Goal: Task Accomplishment & Management: Manage account settings

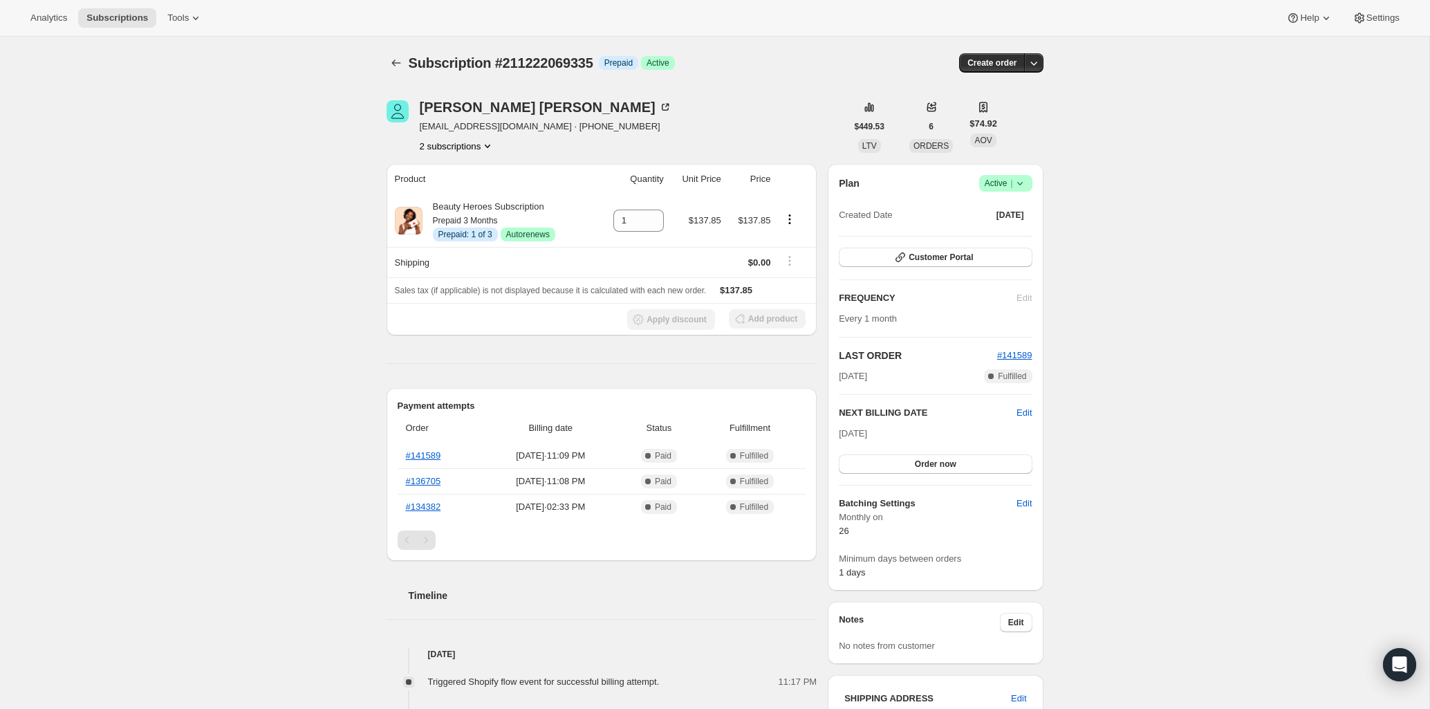
click at [481, 148] on icon "Product actions" at bounding box center [488, 146] width 14 height 14
click at [457, 193] on span "213258371159" at bounding box center [430, 195] width 60 height 10
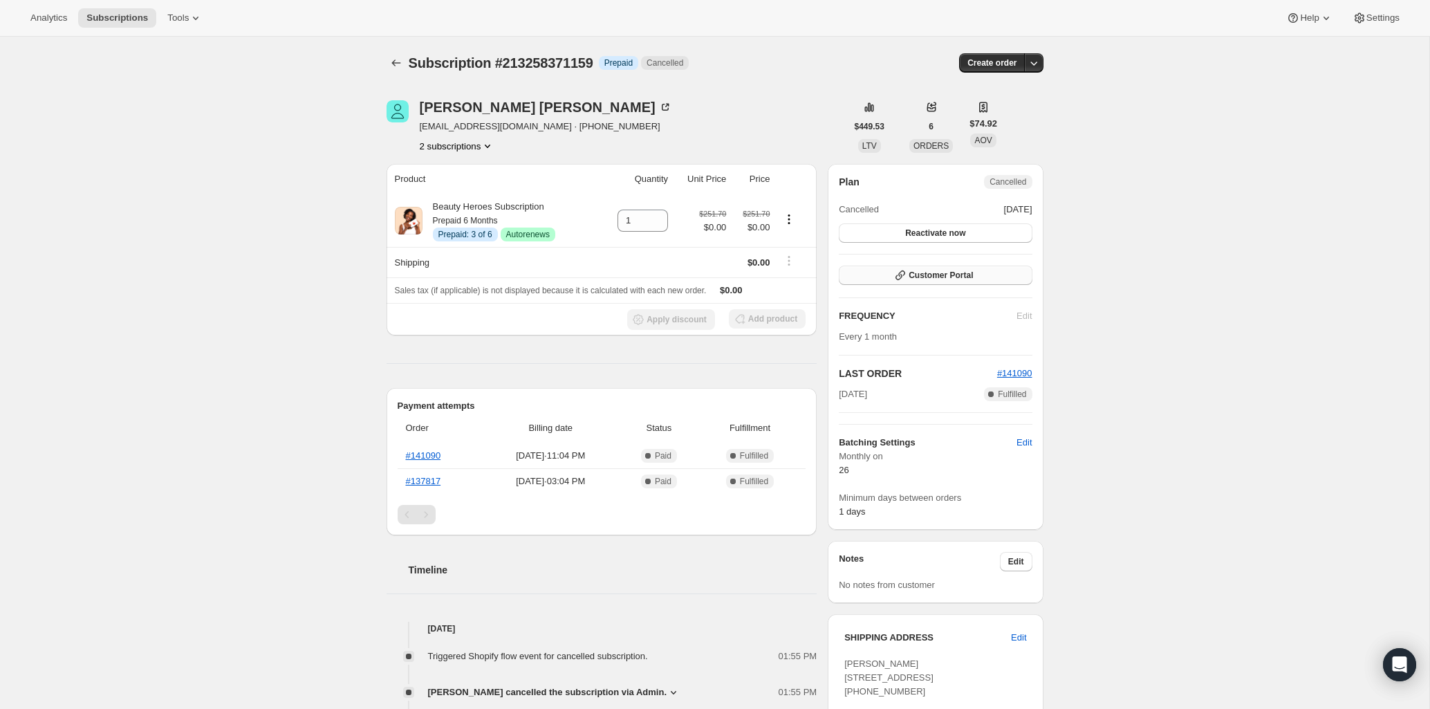
click at [921, 279] on span "Customer Portal" at bounding box center [941, 275] width 64 height 11
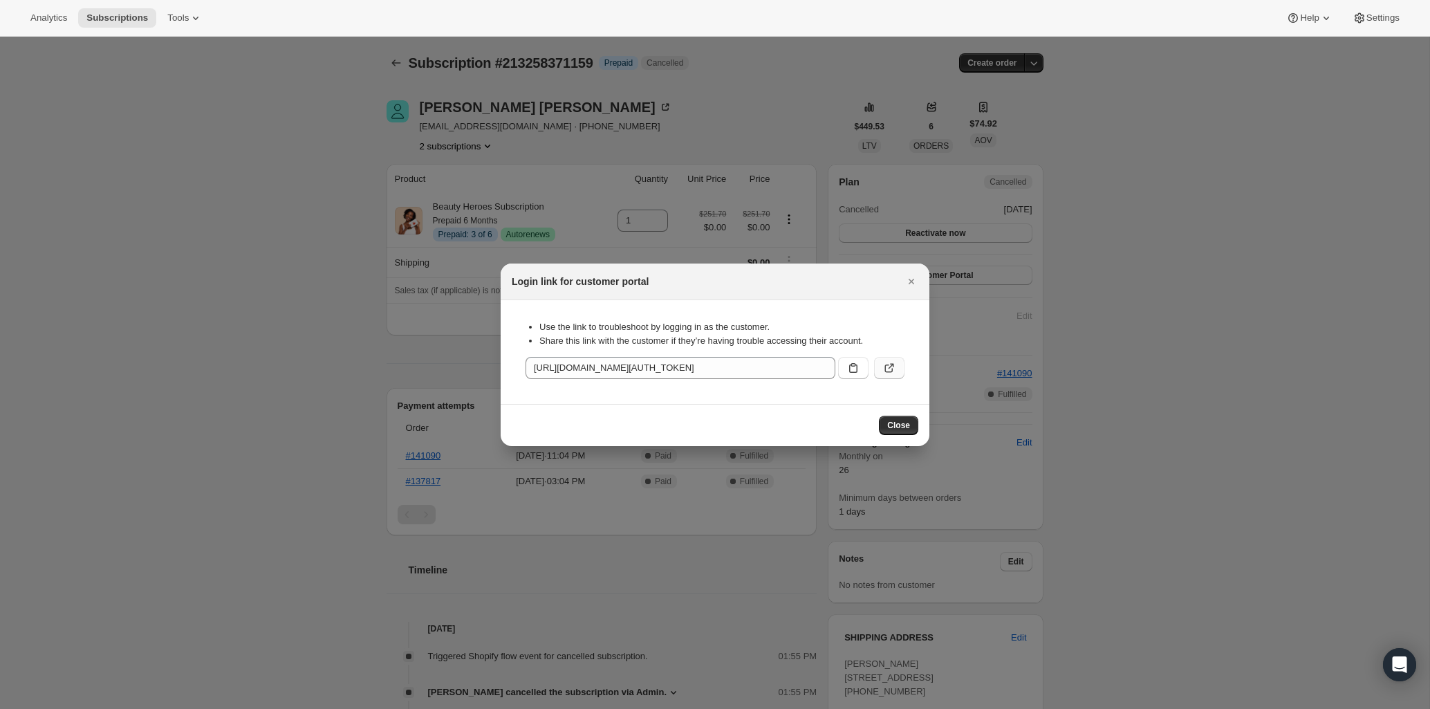
click at [894, 363] on icon ":rdt:" at bounding box center [889, 368] width 14 height 14
click at [371, 323] on div at bounding box center [715, 354] width 1430 height 709
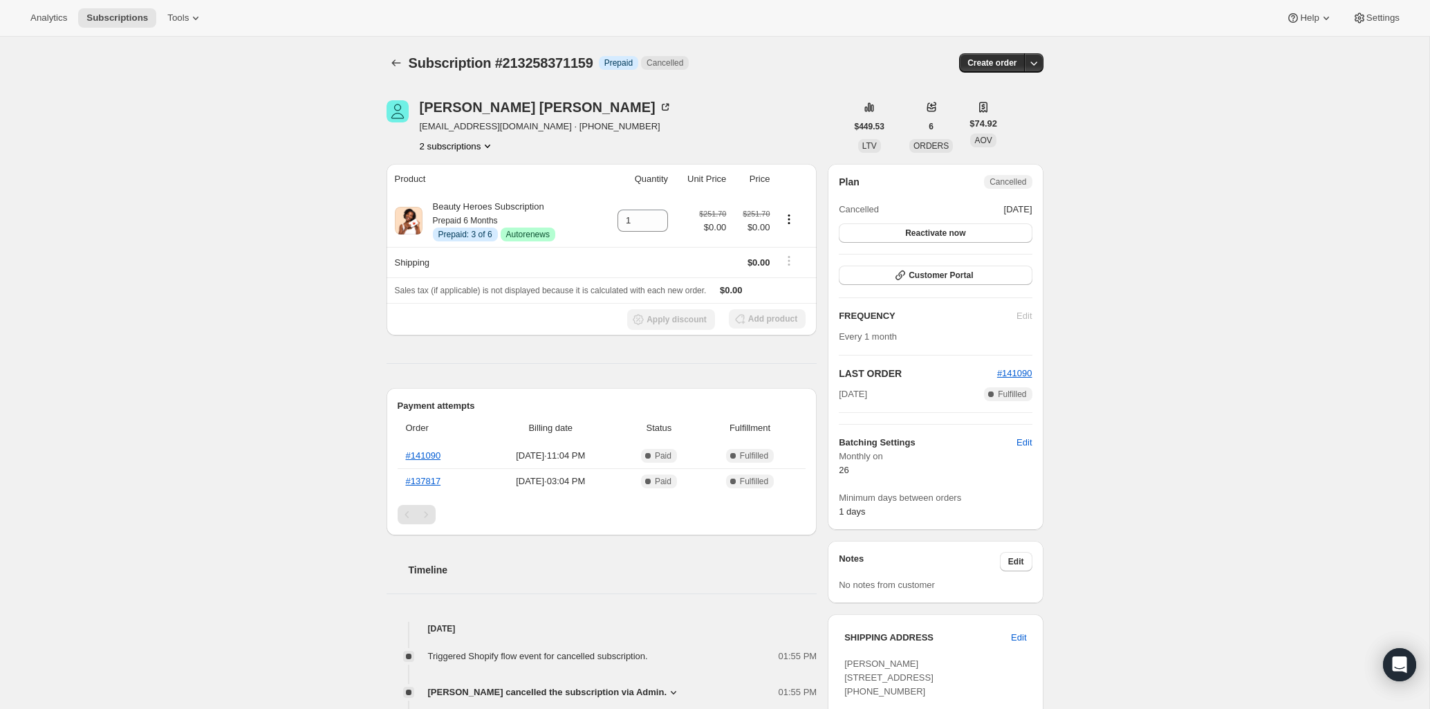
click at [456, 145] on button "2 subscriptions" at bounding box center [457, 146] width 75 height 14
click at [445, 167] on span "211222069335" at bounding box center [431, 172] width 60 height 10
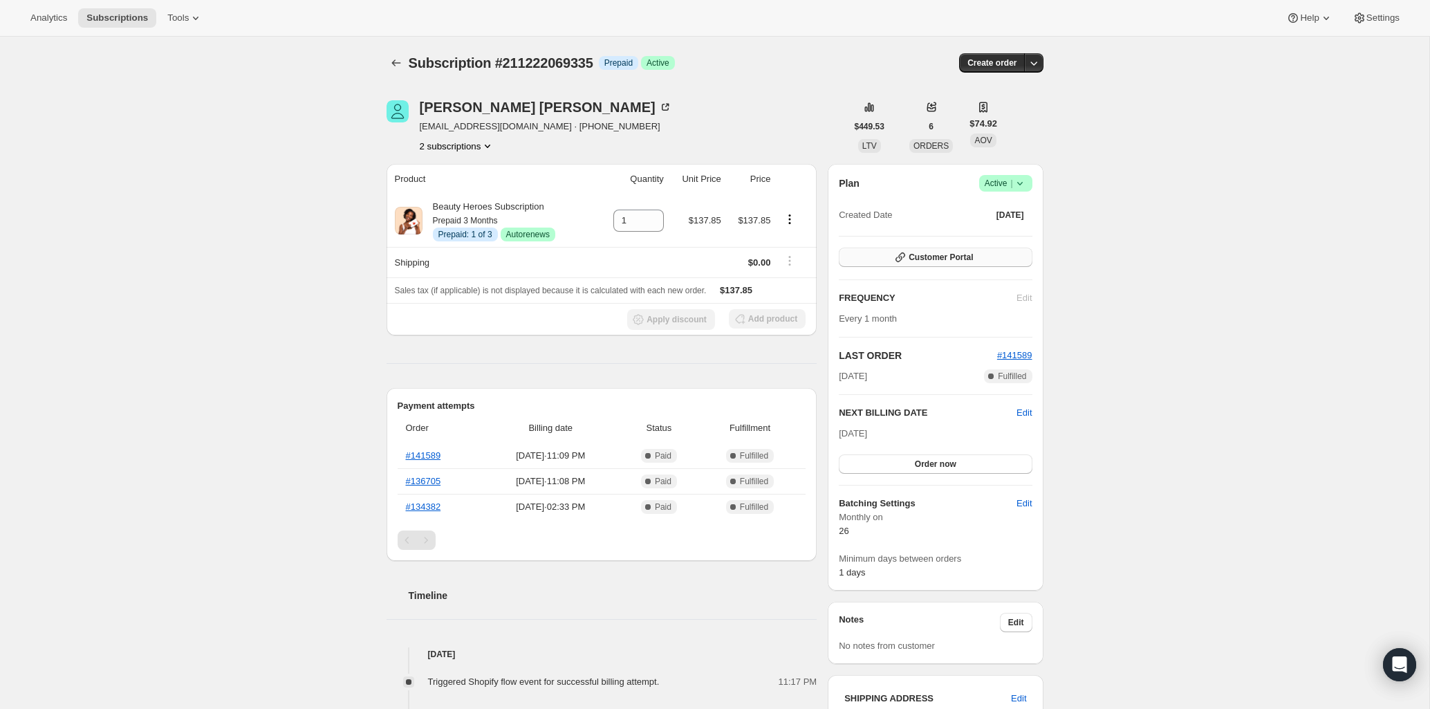
click at [882, 257] on button "Customer Portal" at bounding box center [935, 257] width 193 height 19
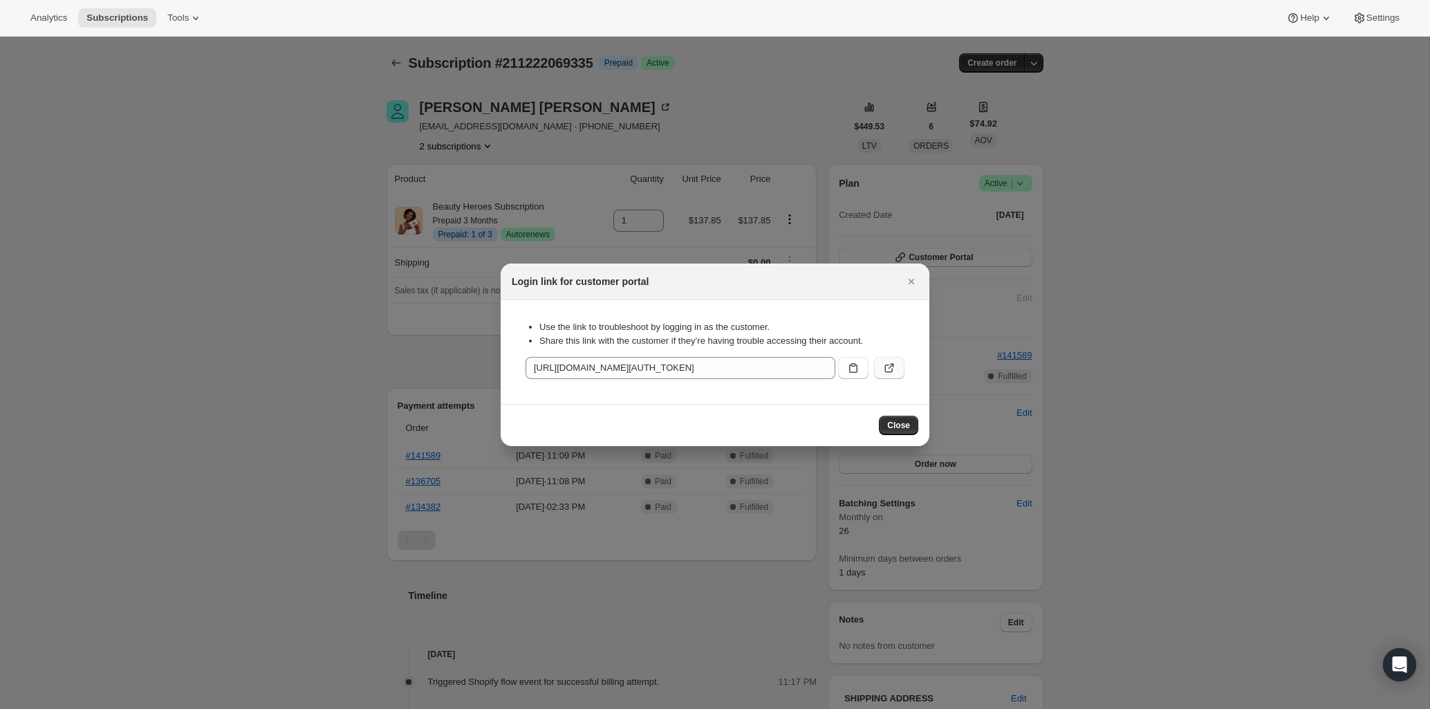
click at [889, 366] on icon ":rg6:" at bounding box center [889, 368] width 14 height 14
click at [268, 147] on div at bounding box center [715, 354] width 1430 height 709
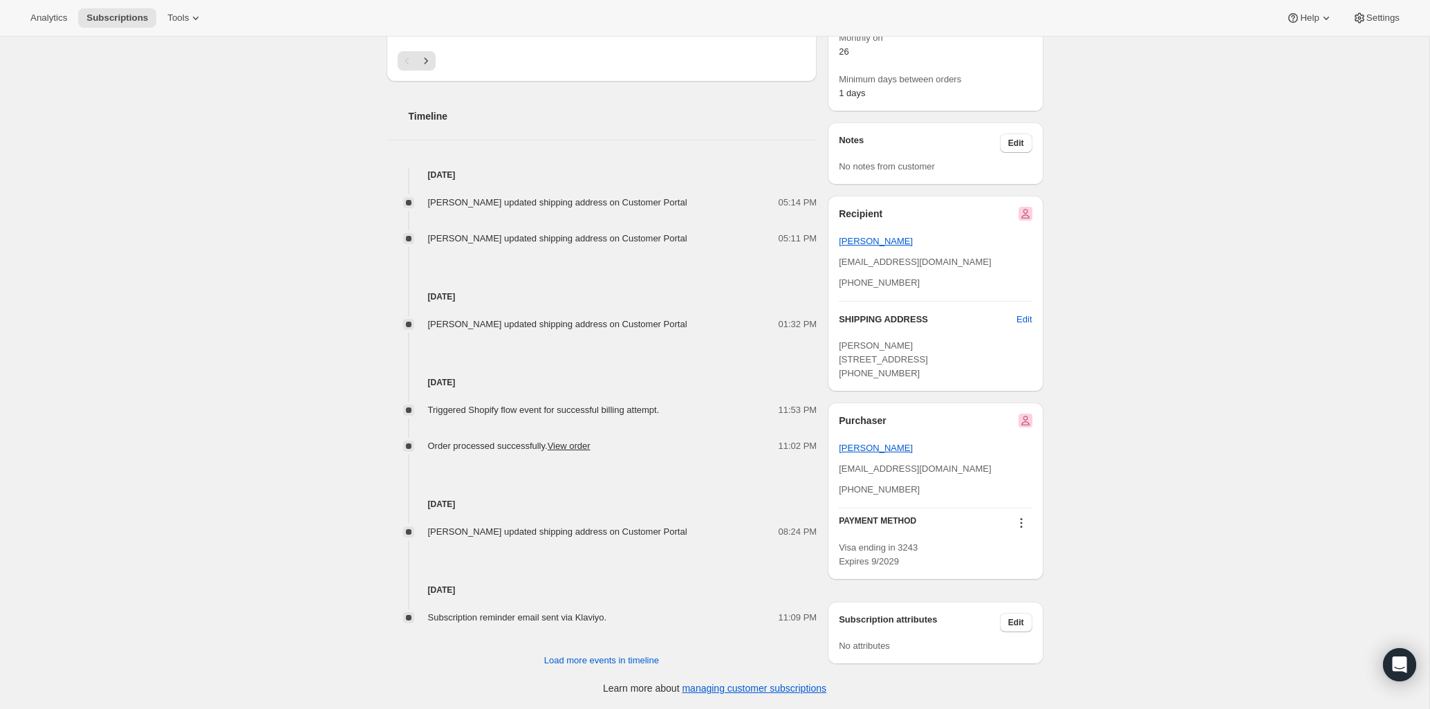
scroll to position [503, 0]
click at [1010, 568] on div "Visa ending in 3243 Expires 9/2029" at bounding box center [935, 555] width 193 height 28
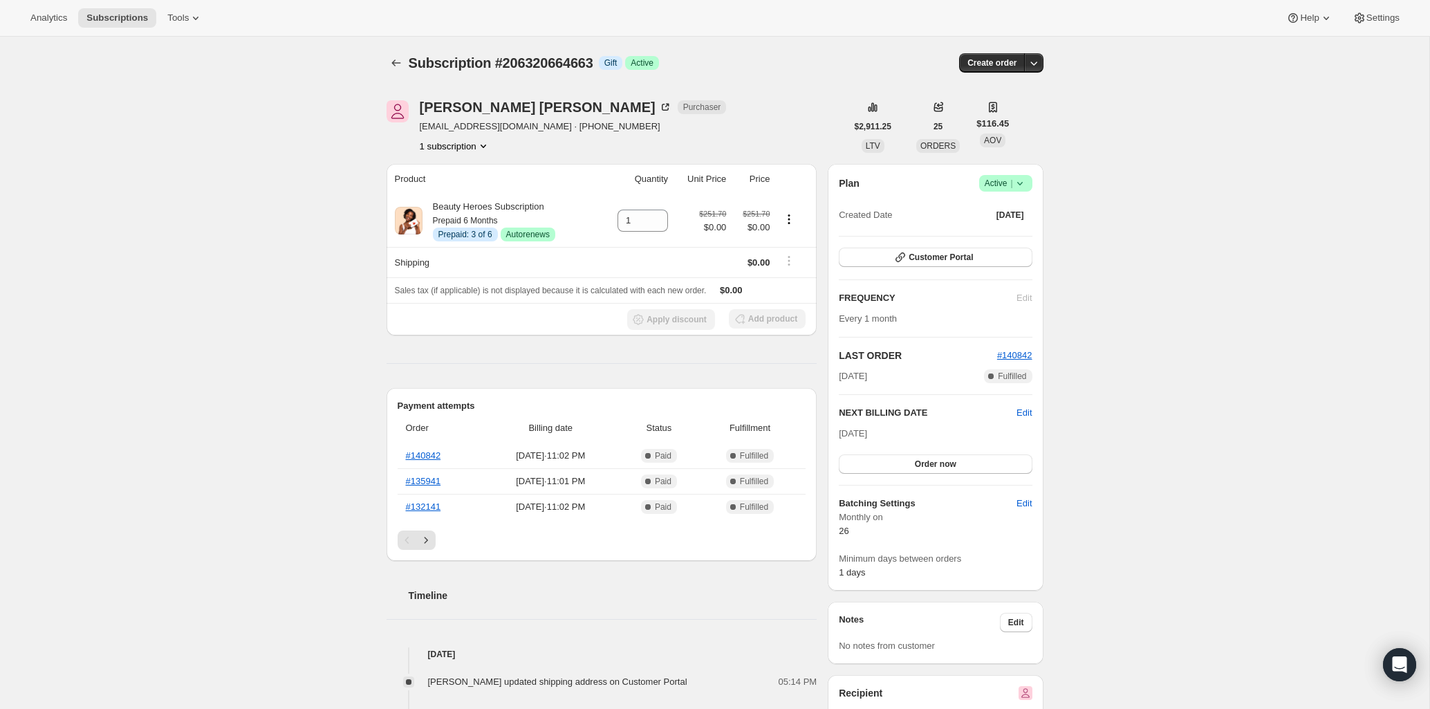
scroll to position [0, 0]
